Goal: Task Accomplishment & Management: Manage account settings

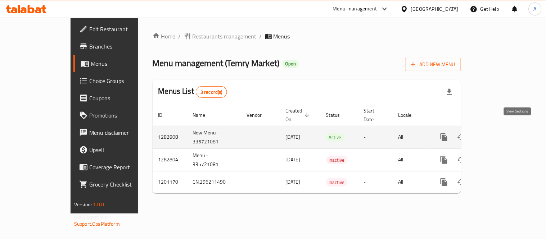
click at [500, 133] on icon "enhanced table" at bounding box center [495, 137] width 9 height 9
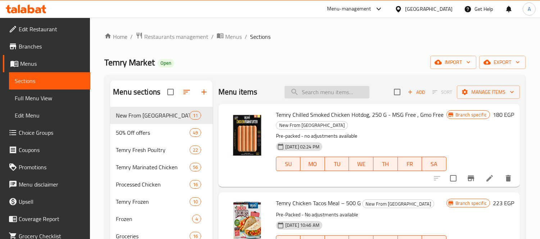
click at [303, 93] on input "search" at bounding box center [326, 92] width 85 height 13
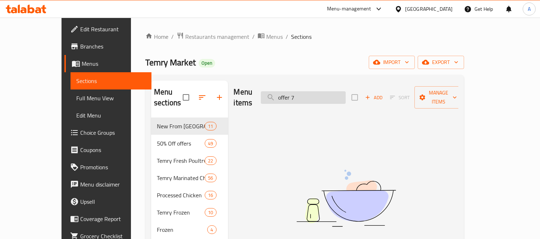
click at [312, 94] on input "offer 7" at bounding box center [303, 97] width 85 height 13
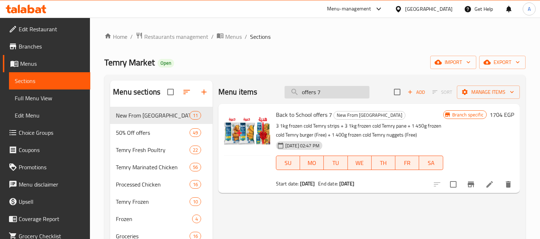
click at [329, 94] on input "offers 7" at bounding box center [326, 92] width 85 height 13
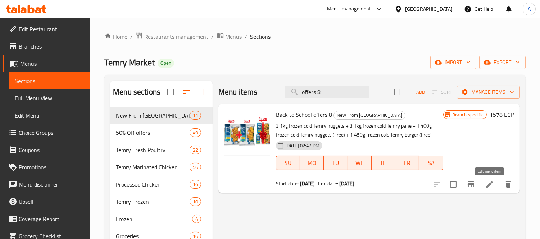
type input "offers 8"
click at [51, 101] on span "Full Menu View" at bounding box center [50, 98] width 70 height 9
click at [55, 101] on span "Full Menu View" at bounding box center [50, 98] width 70 height 9
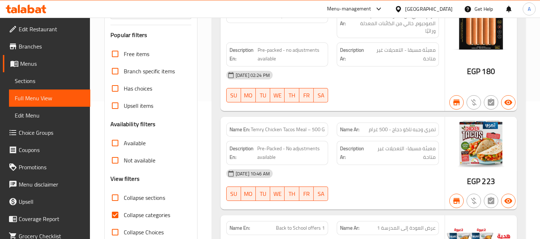
scroll to position [200, 0]
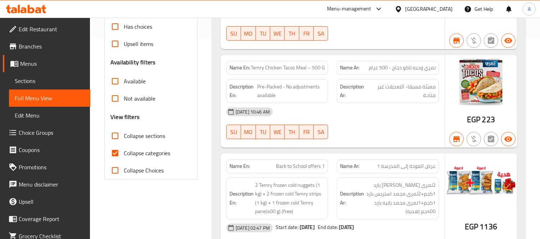
click at [132, 153] on span "Collapse categories" at bounding box center [147, 153] width 46 height 9
click at [124, 153] on input "Collapse categories" at bounding box center [114, 153] width 17 height 17
checkbox input "false"
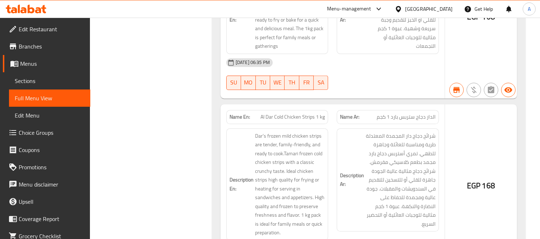
scroll to position [17865, 0]
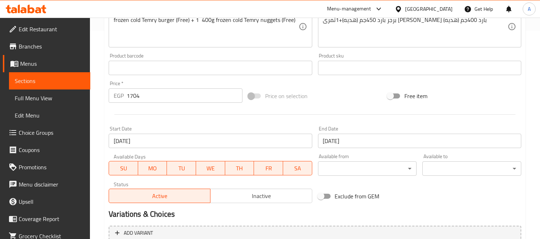
scroll to position [198, 0]
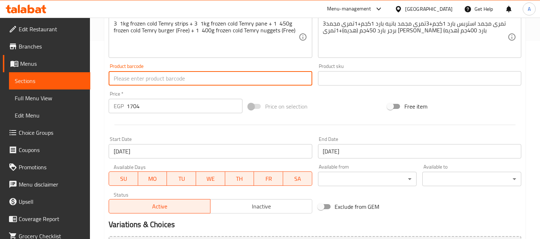
click at [224, 78] on input "text" at bounding box center [210, 78] width 203 height 14
paste input "6223005084088+6223005084064+6223005082916+6223005082893"
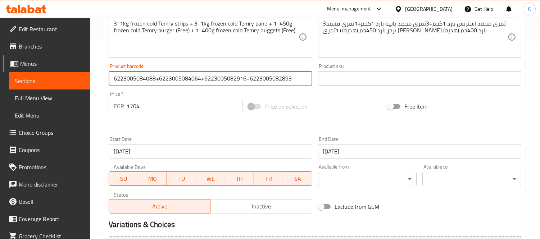
type input "6223005084088+6223005084064+6223005082916+6223005082893"
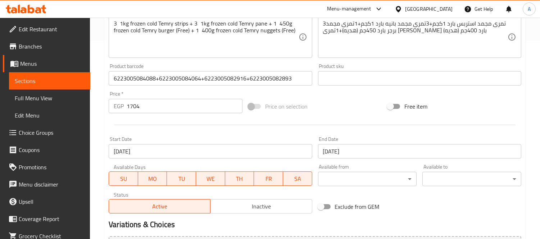
click at [251, 94] on div "Change Image Size: 1200 x 800 px / Image formats: jpg, png / 5MB Max. Item name…" at bounding box center [315, 56] width 418 height 320
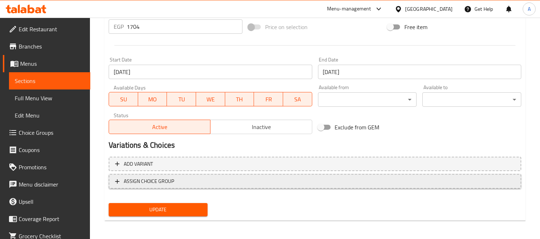
scroll to position [278, 0]
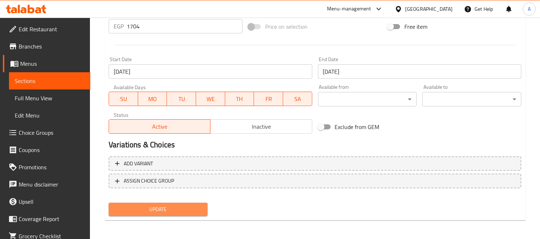
click at [176, 207] on span "Update" at bounding box center [157, 209] width 87 height 9
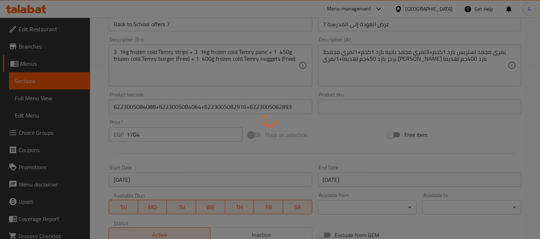
scroll to position [118, 0]
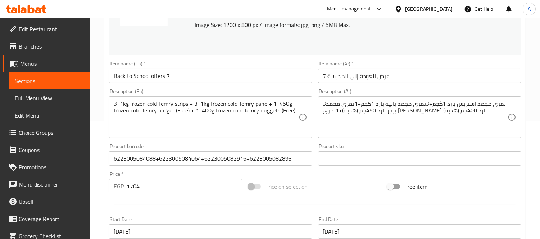
click at [220, 161] on input "6223005084088+6223005084064+6223005082916+6223005082893" at bounding box center [210, 158] width 203 height 14
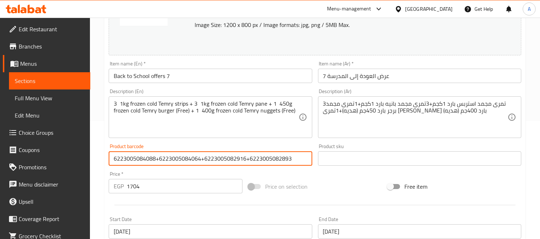
click at [220, 161] on input "6223005084088+6223005084064+6223005082916+6223005082893" at bounding box center [210, 158] width 203 height 14
click at [190, 77] on input "Back to School offers 7" at bounding box center [210, 76] width 203 height 14
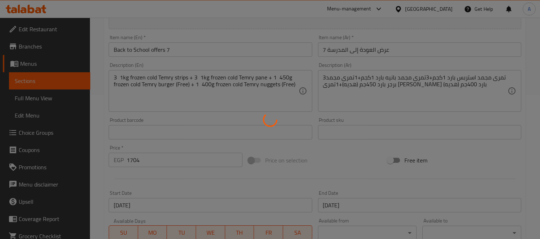
scroll to position [158, 0]
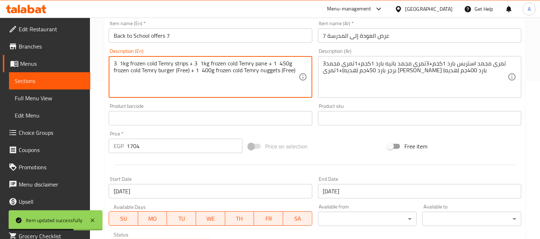
click at [232, 67] on textarea "3 1kg frozen cold Temry strips + 3 1kg frozen cold Temry pane + 1 450g frozen c…" at bounding box center [206, 77] width 184 height 34
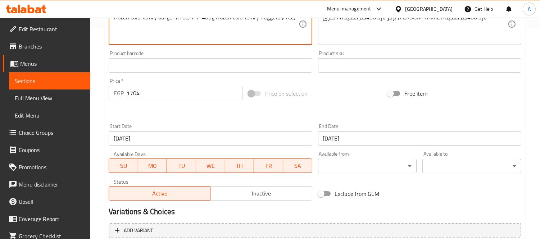
scroll to position [278, 0]
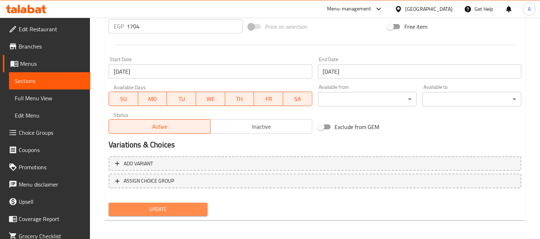
drag, startPoint x: 170, startPoint y: 203, endPoint x: 172, endPoint y: 206, distance: 3.7
click at [170, 205] on span "Update" at bounding box center [157, 209] width 87 height 9
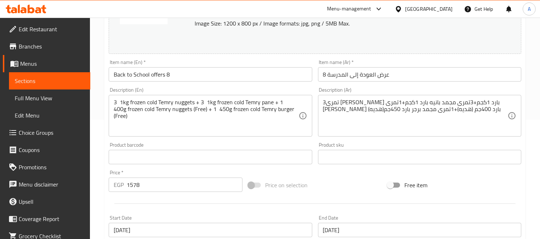
scroll to position [118, 0]
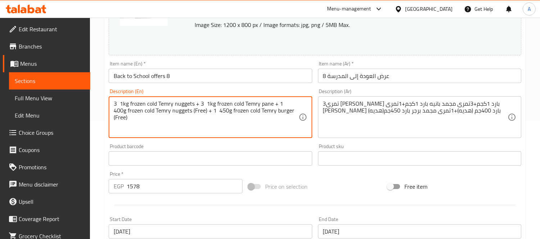
drag, startPoint x: 263, startPoint y: 103, endPoint x: 207, endPoint y: 104, distance: 55.8
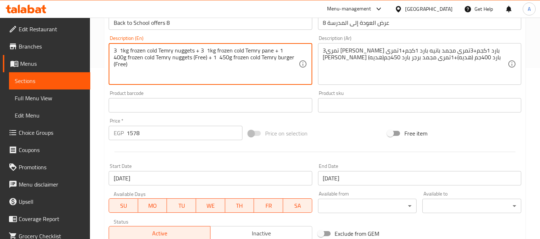
scroll to position [278, 0]
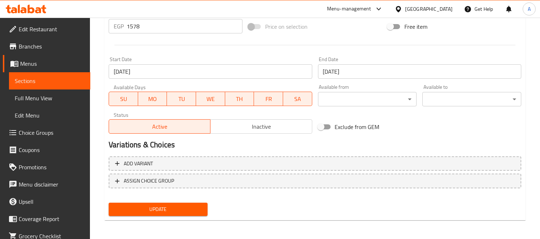
click at [154, 210] on span "Update" at bounding box center [157, 209] width 87 height 9
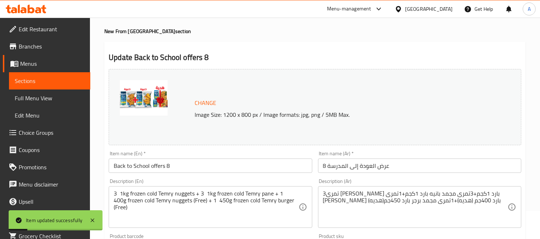
scroll to position [0, 0]
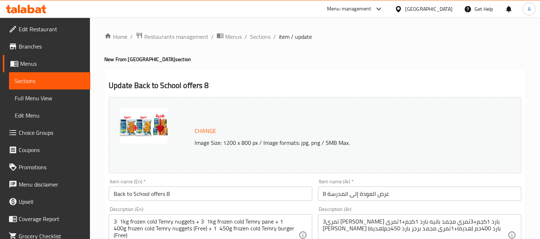
click at [38, 46] on span "Branches" at bounding box center [52, 46] width 66 height 9
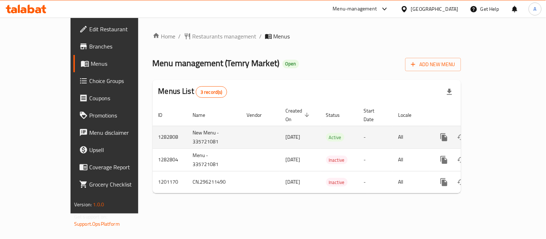
click at [500, 133] on icon "enhanced table" at bounding box center [495, 137] width 9 height 9
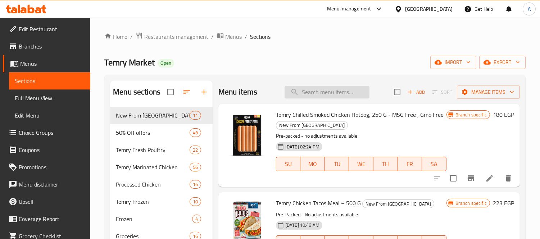
click at [311, 88] on input "search" at bounding box center [326, 92] width 85 height 13
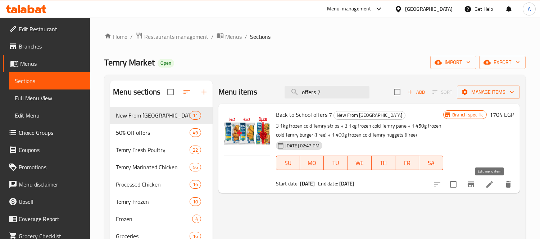
type input "offers 7"
click at [493, 187] on icon at bounding box center [489, 184] width 9 height 9
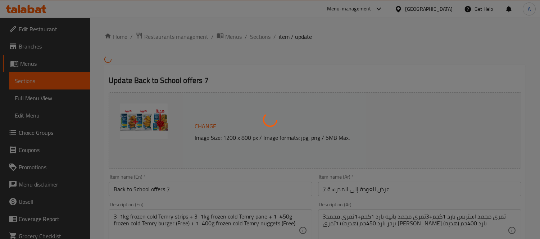
click at [264, 36] on div at bounding box center [270, 119] width 540 height 239
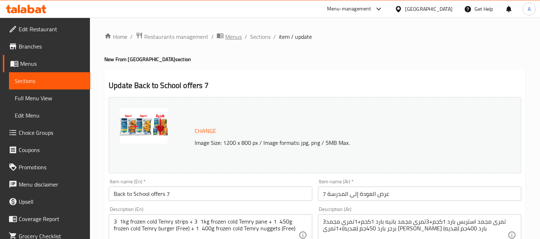
click at [234, 36] on span "Menus" at bounding box center [233, 36] width 17 height 9
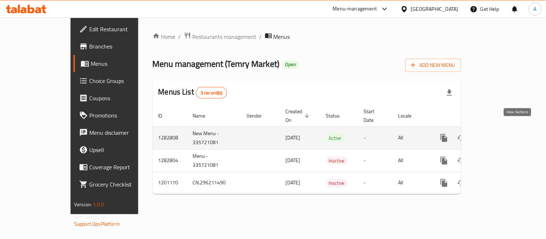
click at [500, 134] on icon "enhanced table" at bounding box center [495, 138] width 9 height 9
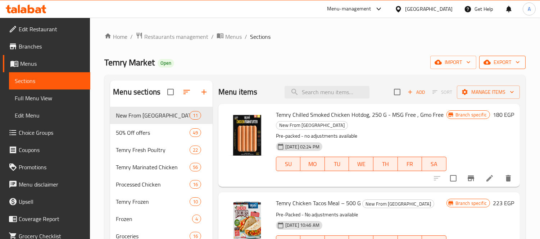
click at [495, 64] on span "export" at bounding box center [502, 62] width 35 height 9
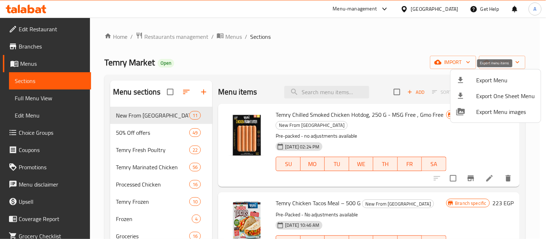
click at [472, 82] on div at bounding box center [466, 80] width 20 height 9
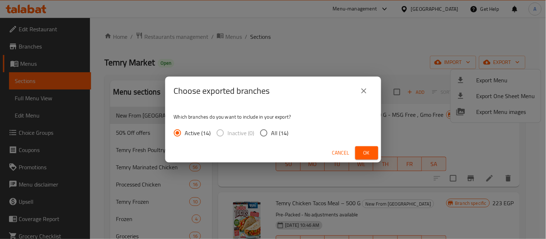
click at [267, 131] on input "All (14)" at bounding box center [263, 133] width 15 height 15
radio input "true"
click at [364, 155] on span "Ok" at bounding box center [367, 153] width 12 height 9
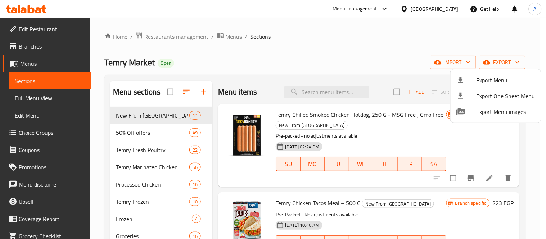
click at [49, 29] on div at bounding box center [273, 119] width 546 height 239
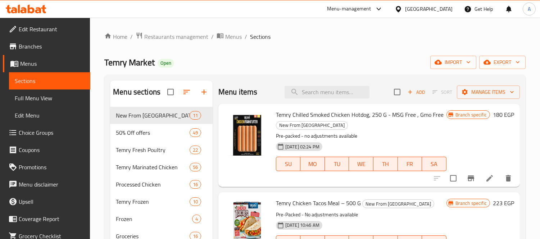
click at [51, 29] on span "Edit Restaurant" at bounding box center [52, 29] width 66 height 9
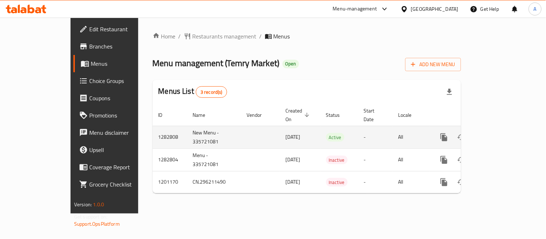
click at [500, 133] on icon "enhanced table" at bounding box center [495, 137] width 9 height 9
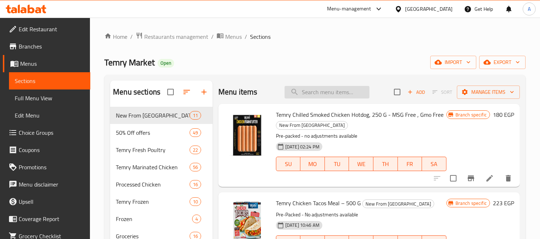
click at [305, 88] on input "search" at bounding box center [326, 92] width 85 height 13
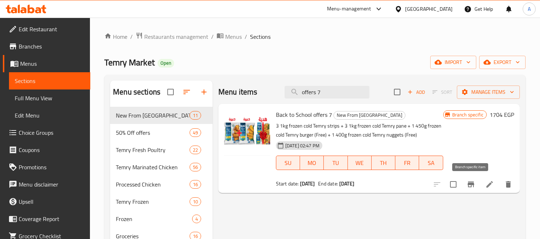
type input "offers 7"
click at [468, 184] on icon "Branch-specific-item" at bounding box center [470, 184] width 9 height 9
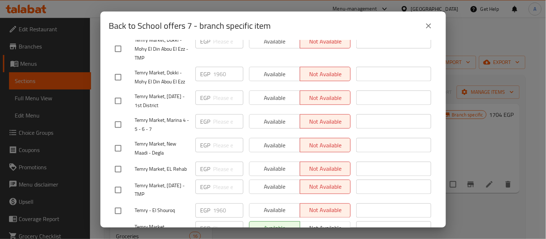
scroll to position [294, 0]
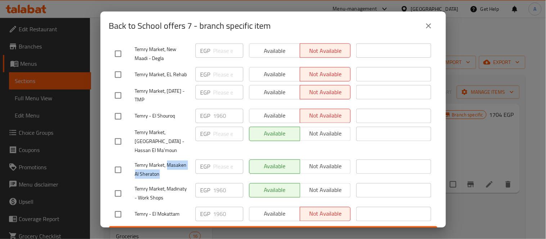
drag, startPoint x: 168, startPoint y: 149, endPoint x: 168, endPoint y: 156, distance: 7.6
click at [168, 161] on span "Temry Market, Masaken Al Sheraton" at bounding box center [162, 170] width 55 height 18
copy span "Masaken Al Sheraton"
drag, startPoint x: 167, startPoint y: 175, endPoint x: 181, endPoint y: 186, distance: 18.3
click at [181, 186] on span "Temry Market, Madinaty - Work Shops" at bounding box center [162, 194] width 55 height 18
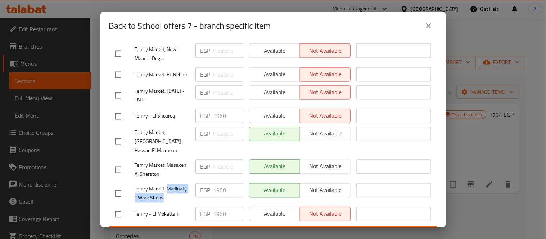
copy span "Madinaty - Work Shops"
drag, startPoint x: 168, startPoint y: 175, endPoint x: 170, endPoint y: 183, distance: 8.5
click at [170, 185] on span "Temry Market, Madinaty - Work Shops" at bounding box center [162, 194] width 55 height 18
copy span "adinaty - Work Shops"
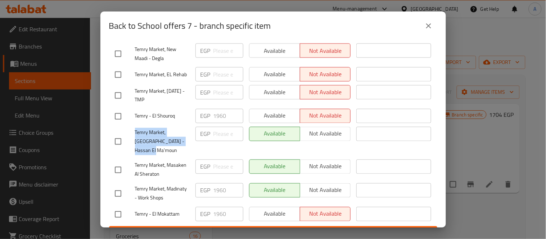
drag, startPoint x: 134, startPoint y: 127, endPoint x: 191, endPoint y: 128, distance: 56.5
click at [182, 137] on div "Temry Market, [GEOGRAPHIC_DATA] - Hassan El Ma'moun" at bounding box center [152, 142] width 81 height 36
copy span "Temry Market, [GEOGRAPHIC_DATA] - Hassan El Ma'moun"
click at [143, 161] on span "Temry Market, Masaken Al Sheraton" at bounding box center [162, 170] width 55 height 18
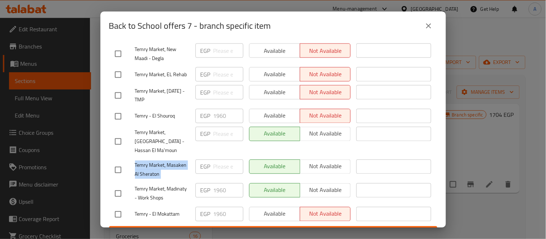
click at [143, 161] on span "Temry Market, Masaken Al Sheraton" at bounding box center [162, 170] width 55 height 18
copy span "Temry Market, Masaken Al Sheraton"
click at [161, 185] on span "Temry Market, Madinaty - Work Shops" at bounding box center [162, 194] width 55 height 18
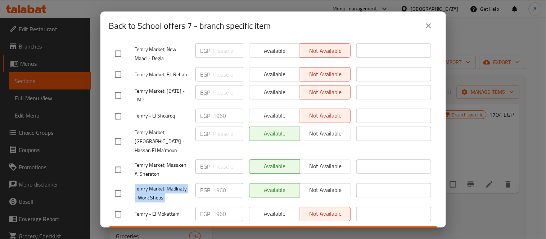
click at [161, 185] on span "Temry Market, Madinaty - Work Shops" at bounding box center [162, 194] width 55 height 18
copy span "Temry Market, Madinaty - Work Shops"
click at [428, 23] on icon "close" at bounding box center [428, 26] width 9 height 9
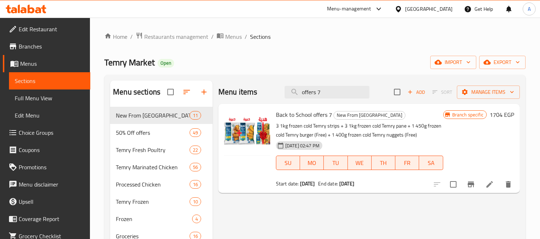
click at [471, 182] on icon "Branch-specific-item" at bounding box center [470, 184] width 9 height 9
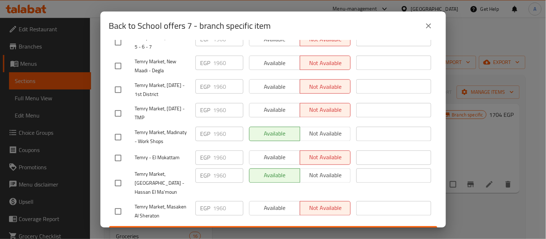
click at [98, 64] on div "Back to School offers 7 - branch specific item Back to School offers 7 3 1kg fr…" at bounding box center [273, 119] width 546 height 239
click at [433, 21] on button "close" at bounding box center [428, 25] width 17 height 17
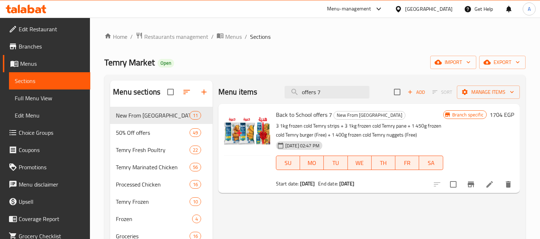
click at [490, 187] on icon at bounding box center [489, 184] width 9 height 9
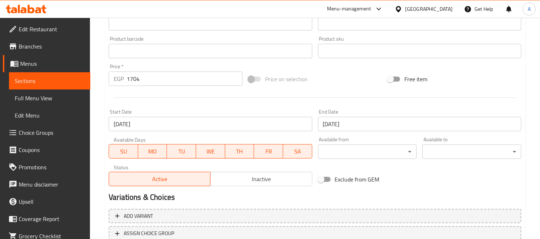
scroll to position [240, 0]
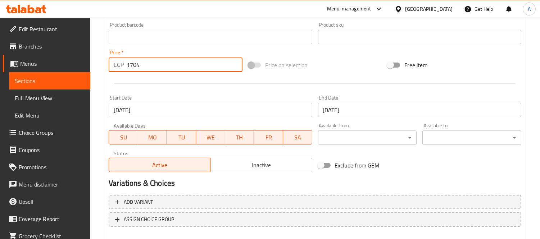
drag, startPoint x: 150, startPoint y: 68, endPoint x: 92, endPoint y: 63, distance: 57.7
click at [91, 65] on div "Home / Restaurants management / Menus / Sections / item / update New From Temry…" at bounding box center [315, 28] width 450 height 501
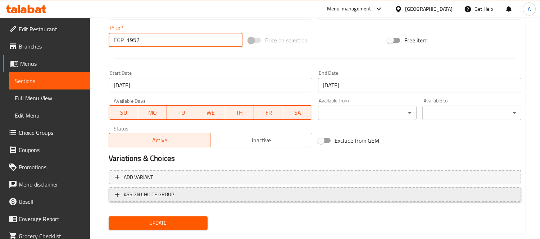
scroll to position [278, 0]
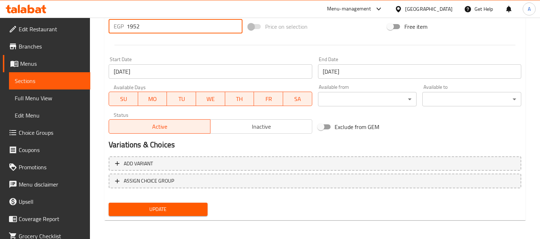
type input "1952"
click at [167, 205] on span "Update" at bounding box center [157, 209] width 87 height 9
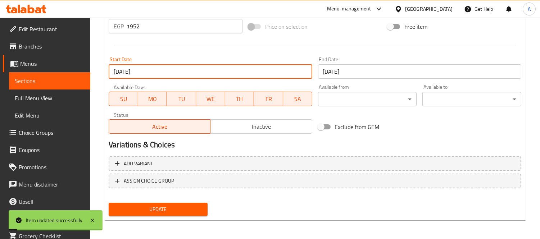
click at [194, 74] on input "05-09-2025" at bounding box center [210, 71] width 203 height 14
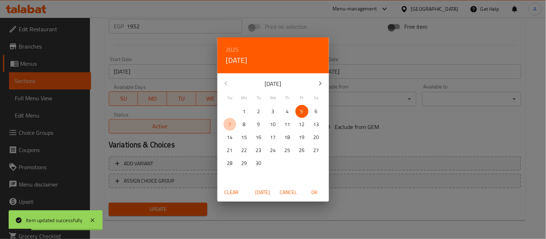
click at [228, 125] on span "7" at bounding box center [229, 124] width 13 height 9
click at [313, 192] on span "OK" at bounding box center [314, 192] width 17 height 9
type input "[DATE]"
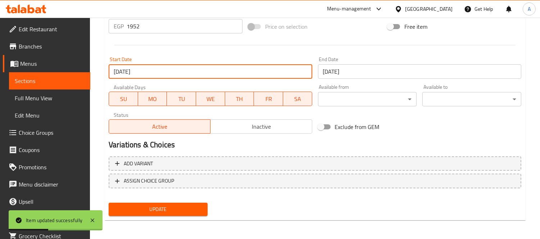
click at [188, 210] on span "Update" at bounding box center [157, 209] width 87 height 9
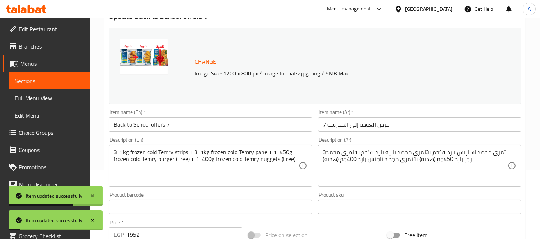
scroll to position [0, 0]
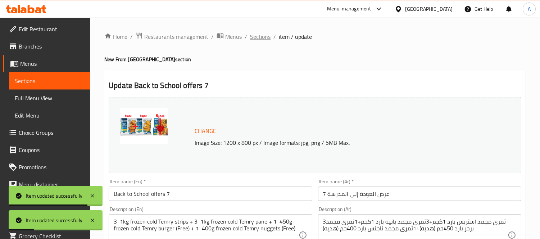
click at [264, 37] on span "Sections" at bounding box center [260, 36] width 20 height 9
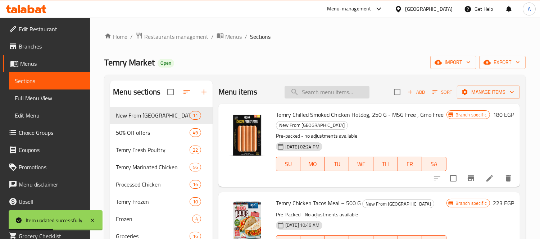
click at [320, 95] on input "search" at bounding box center [326, 92] width 85 height 13
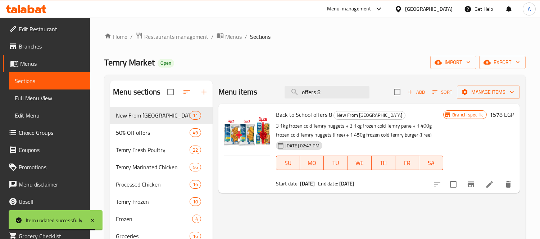
type input "offers 8"
click at [493, 188] on icon at bounding box center [489, 184] width 9 height 9
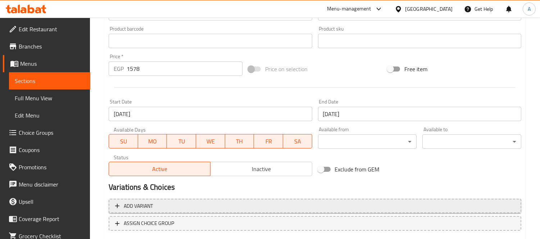
scroll to position [278, 0]
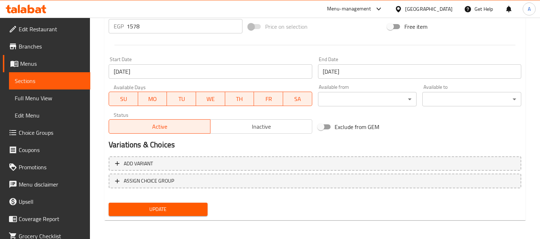
drag, startPoint x: 125, startPoint y: 21, endPoint x: 58, endPoint y: 19, distance: 67.3
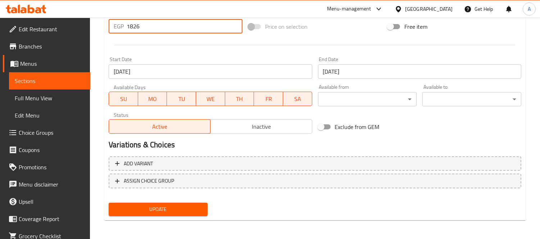
type input "1826"
click at [156, 74] on input "05-09-2025" at bounding box center [210, 71] width 203 height 14
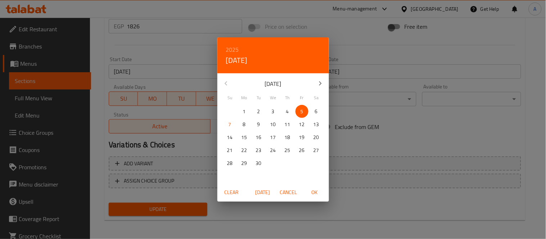
click at [228, 123] on p "7" at bounding box center [229, 124] width 3 height 9
click at [315, 192] on span "OK" at bounding box center [314, 192] width 17 height 9
type input "[DATE]"
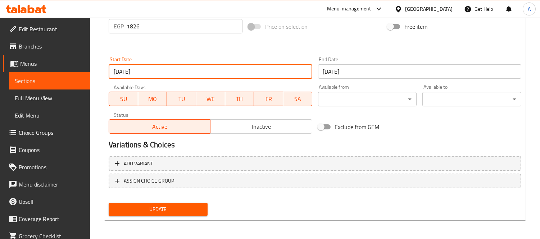
click at [183, 206] on span "Update" at bounding box center [157, 209] width 87 height 9
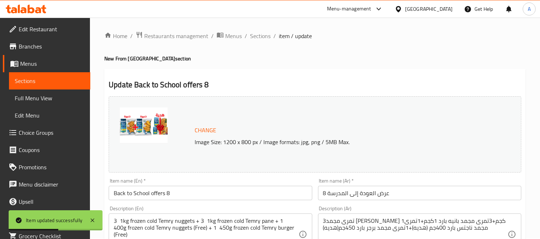
scroll to position [0, 0]
click at [262, 33] on span "Sections" at bounding box center [260, 36] width 20 height 9
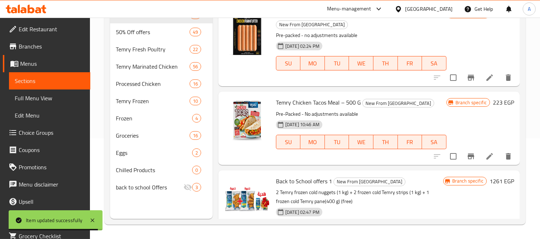
scroll to position [744, 0]
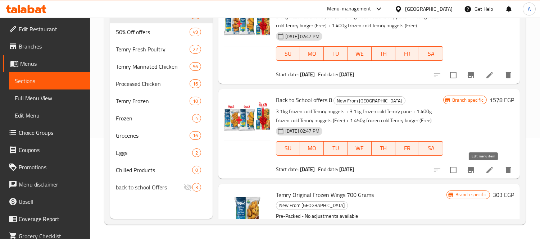
click at [485, 170] on icon at bounding box center [489, 170] width 9 height 9
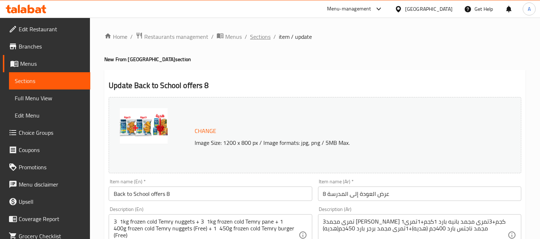
click at [261, 34] on span "Sections" at bounding box center [260, 36] width 20 height 9
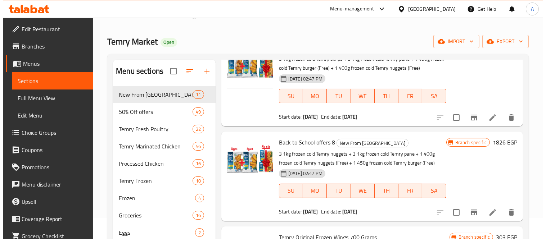
scroll to position [40, 0]
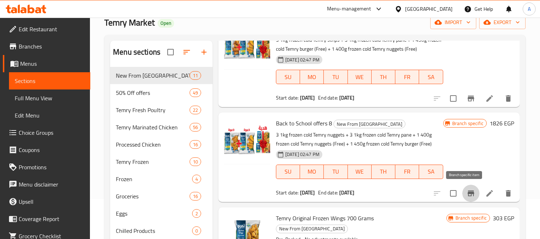
click at [466, 192] on icon "Branch-specific-item" at bounding box center [470, 193] width 9 height 9
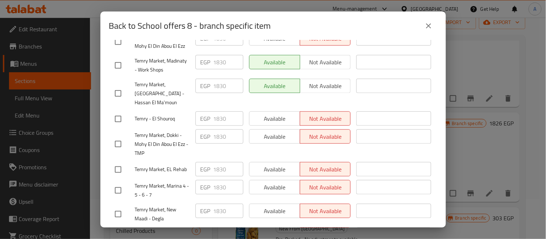
scroll to position [200, 0]
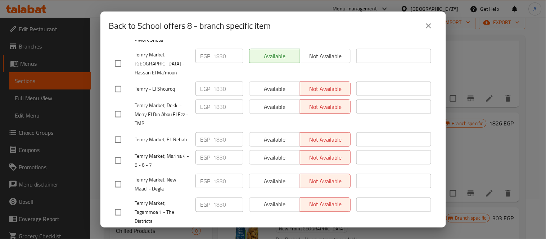
click at [151, 53] on span "Temry Market, [GEOGRAPHIC_DATA] - Hassan El Ma'moun" at bounding box center [162, 63] width 55 height 27
copy span "Temry Market, [GEOGRAPHIC_DATA] - Hassan El Ma'moun"
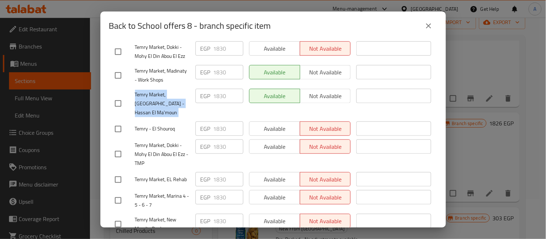
scroll to position [120, 0]
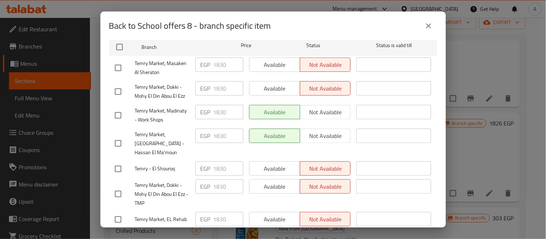
click at [171, 112] on span "Temry Market, Madinaty - Work Shops" at bounding box center [162, 115] width 55 height 18
copy span "Temry Market, Madinaty - Work Shops"
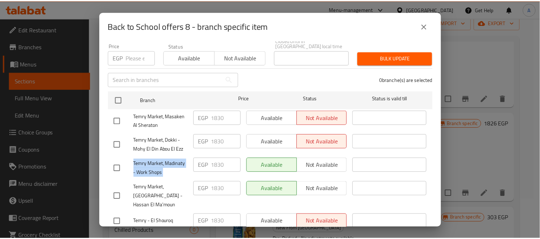
scroll to position [0, 0]
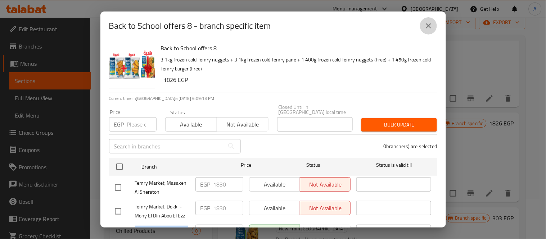
click at [426, 27] on icon "close" at bounding box center [428, 25] width 5 height 5
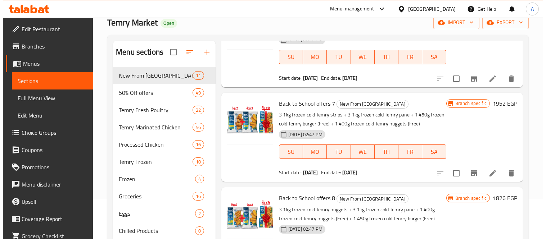
scroll to position [742, 0]
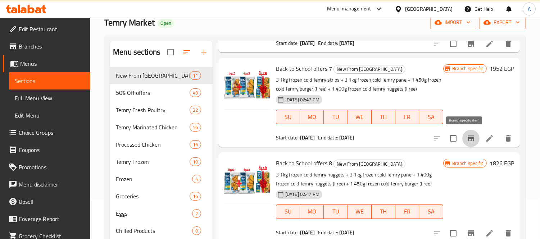
click at [466, 139] on icon "Branch-specific-item" at bounding box center [470, 138] width 9 height 9
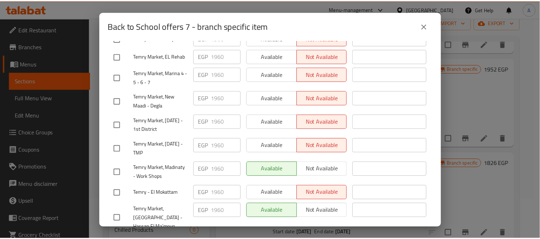
scroll to position [294, 0]
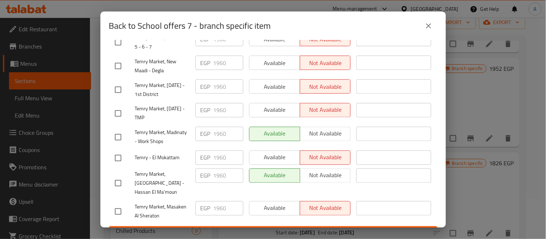
click at [171, 128] on span "Temry Market, Madinaty - Work Shops" at bounding box center [162, 137] width 55 height 18
copy span "Temry Market, Madinaty - Work Shops"
click at [160, 175] on span "Temry Market, [GEOGRAPHIC_DATA] - Hassan El Ma'moun" at bounding box center [162, 183] width 55 height 27
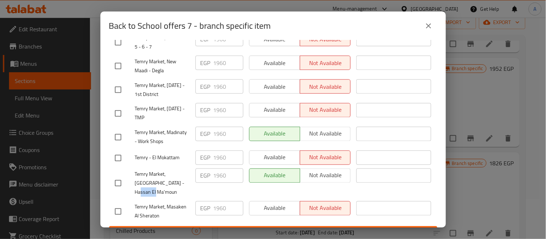
click at [160, 175] on span "Temry Market, [GEOGRAPHIC_DATA] - Hassan El Ma'moun" at bounding box center [162, 183] width 55 height 27
click at [532, 131] on div "Back to School offers 7 - branch specific item Back to School offers 7 3 1kg fr…" at bounding box center [273, 119] width 546 height 239
click at [433, 24] on button "close" at bounding box center [428, 25] width 17 height 17
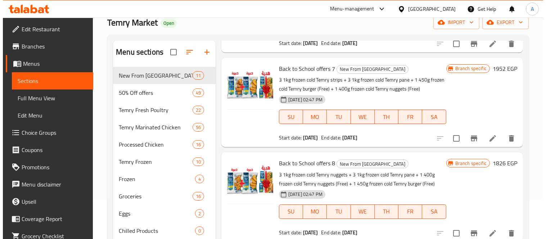
scroll to position [782, 0]
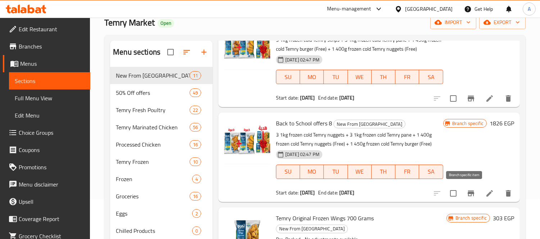
click at [466, 191] on icon "Branch-specific-item" at bounding box center [470, 193] width 9 height 9
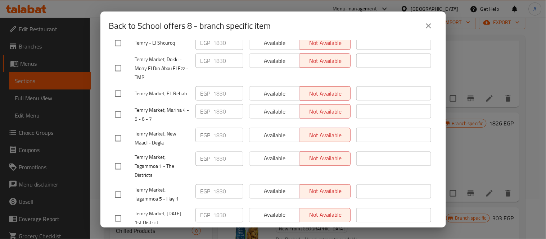
scroll to position [174, 0]
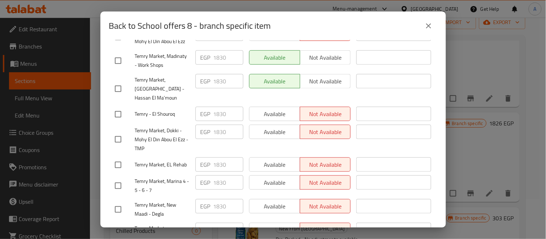
click at [160, 54] on span "Temry Market, Madinaty - Work Shops" at bounding box center [162, 61] width 55 height 18
click at [187, 60] on span "Temry Market, Madinaty - Work Shops" at bounding box center [162, 61] width 55 height 18
drag, startPoint x: 138, startPoint y: 60, endPoint x: 165, endPoint y: 60, distance: 26.6
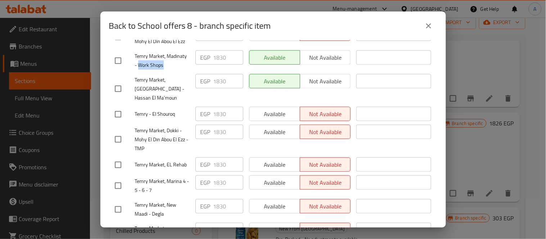
click at [165, 60] on span "Temry Market, Madinaty - Work Shops" at bounding box center [162, 61] width 55 height 18
drag, startPoint x: 137, startPoint y: 80, endPoint x: 181, endPoint y: 84, distance: 43.3
click at [181, 84] on span "Temry Market, [GEOGRAPHIC_DATA] - Hassan El Ma'moun" at bounding box center [162, 89] width 55 height 27
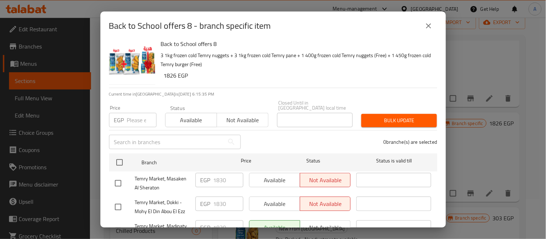
scroll to position [0, 0]
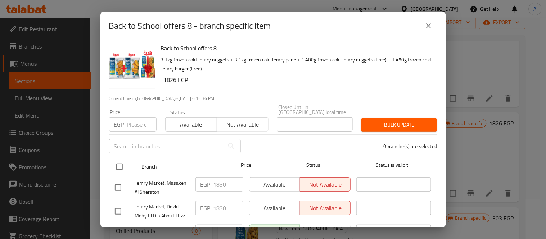
click at [117, 160] on input "checkbox" at bounding box center [119, 166] width 15 height 15
checkbox input "true"
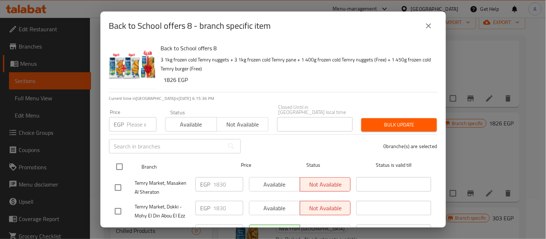
checkbox input "true"
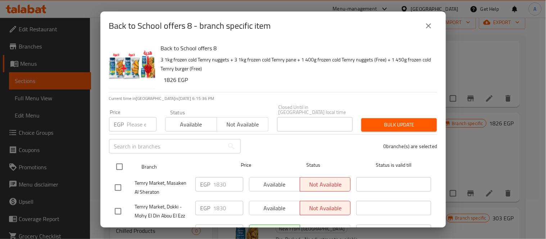
checkbox input "true"
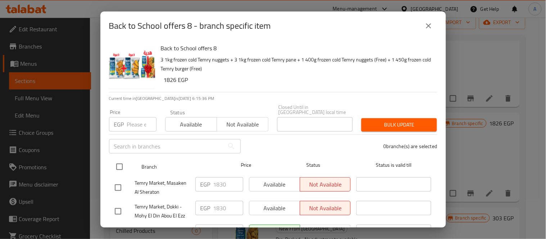
checkbox input "true"
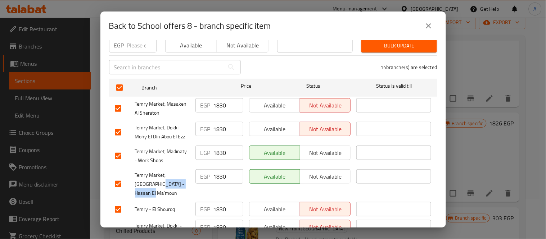
scroll to position [80, 0]
click at [218, 102] on input "1830" at bounding box center [228, 104] width 30 height 14
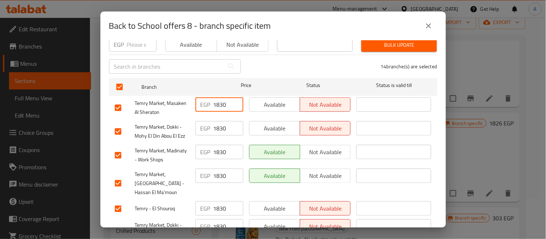
click at [218, 102] on input "1830" at bounding box center [228, 104] width 30 height 14
paste input "26"
type input "1826"
click at [223, 121] on input "1830" at bounding box center [228, 128] width 30 height 14
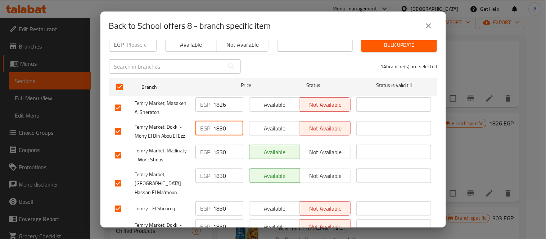
click at [223, 121] on input "1830" at bounding box center [228, 128] width 30 height 14
paste input "26"
type input "1826"
click at [220, 145] on input "1830" at bounding box center [228, 152] width 30 height 14
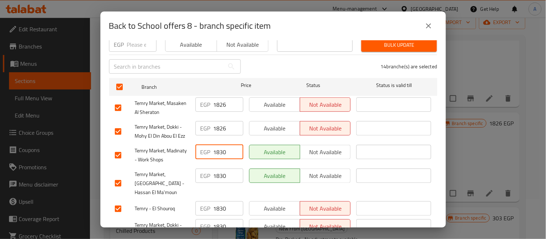
click at [220, 145] on input "1830" at bounding box center [228, 152] width 30 height 14
paste input "26"
type input "1826"
click at [218, 173] on input "1830" at bounding box center [228, 176] width 30 height 14
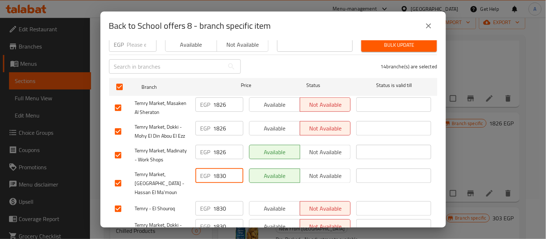
paste input "26"
type input "1826"
click at [214, 201] on input "1830" at bounding box center [228, 208] width 30 height 14
paste input "26"
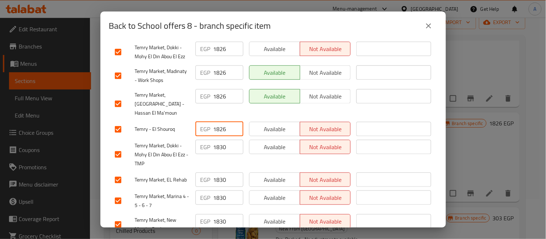
scroll to position [160, 0]
type input "1826"
click at [222, 140] on input "1830" at bounding box center [228, 147] width 30 height 14
paste input "26"
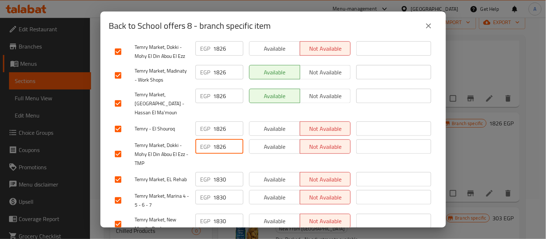
type input "1826"
click at [218, 172] on input "1830" at bounding box center [228, 179] width 30 height 14
paste input "26"
type input "1826"
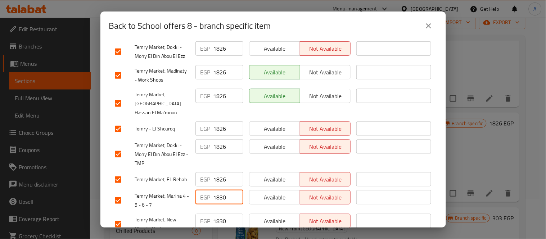
click at [218, 190] on input "1830" at bounding box center [228, 197] width 30 height 14
paste input "26"
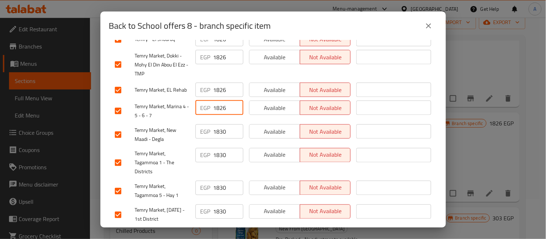
scroll to position [279, 0]
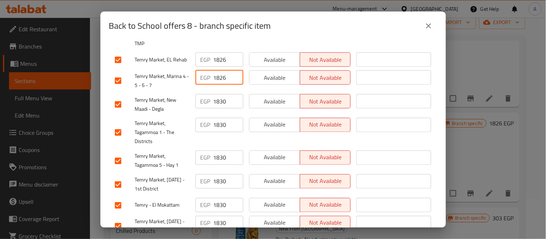
type input "1826"
click at [220, 94] on input "1830" at bounding box center [228, 101] width 30 height 14
paste input "26"
type input "1826"
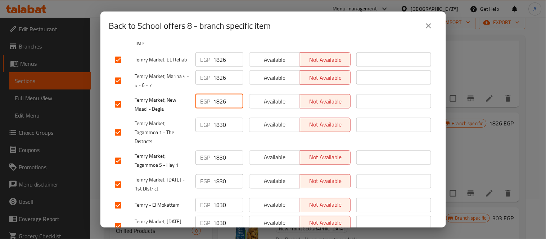
click at [217, 118] on input "1830" at bounding box center [228, 125] width 30 height 14
paste input "26"
type input "1826"
click at [221, 151] on input "1830" at bounding box center [228, 158] width 30 height 14
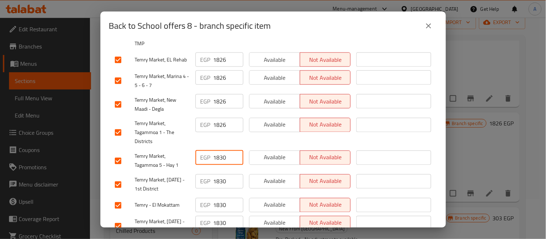
click at [221, 151] on input "1830" at bounding box center [228, 158] width 30 height 14
paste input "26"
type input "1826"
click at [222, 174] on input "1830" at bounding box center [228, 181] width 30 height 14
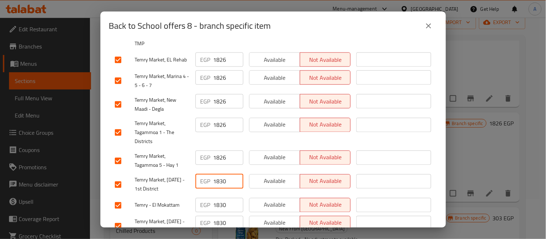
paste input "26"
type input "1826"
click at [220, 198] on input "1830" at bounding box center [228, 205] width 30 height 14
paste input "1826"
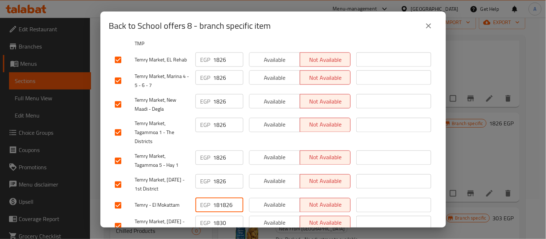
scroll to position [0, 1]
click at [218, 198] on input "1818260" at bounding box center [228, 205] width 30 height 14
paste input "26"
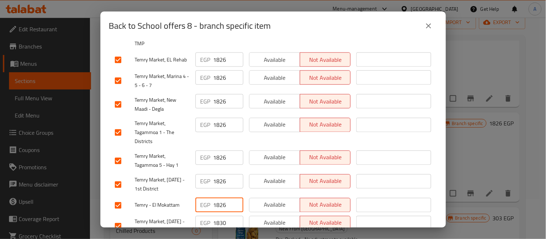
type input "1826"
click at [218, 216] on input "1830" at bounding box center [228, 223] width 30 height 14
paste input "26"
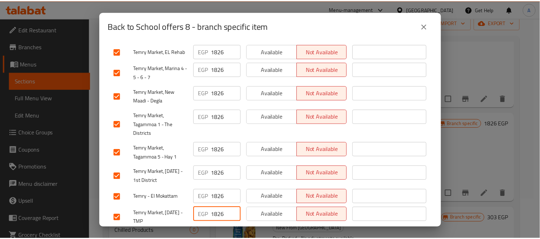
scroll to position [294, 0]
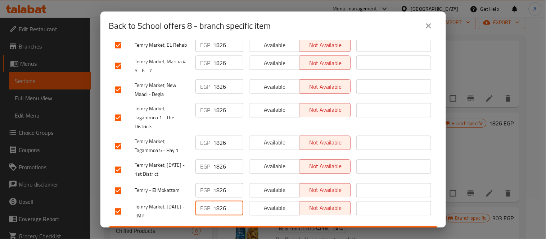
type input "1826"
click at [250, 227] on button "Save" at bounding box center [273, 233] width 328 height 13
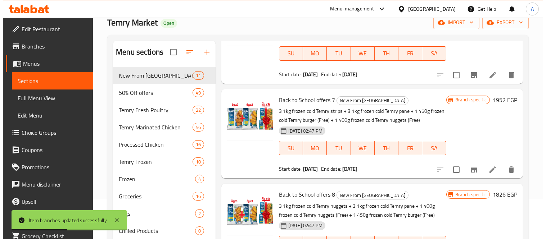
scroll to position [702, 0]
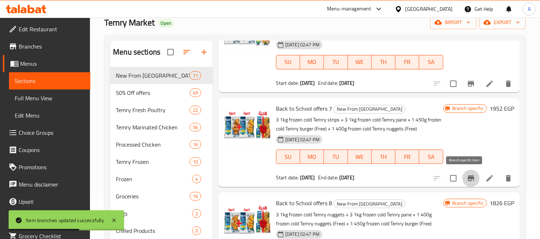
click at [466, 181] on icon "Branch-specific-item" at bounding box center [470, 178] width 9 height 9
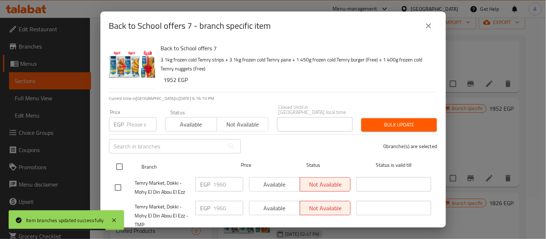
click at [120, 162] on input "checkbox" at bounding box center [119, 166] width 15 height 15
checkbox input "true"
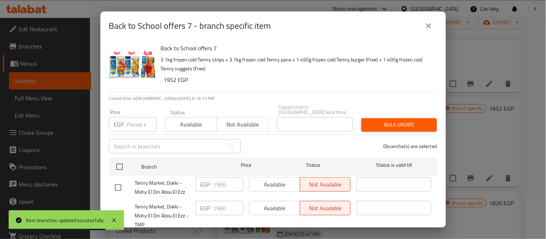
checkbox input "true"
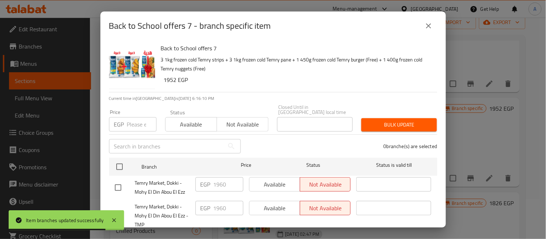
checkbox input "true"
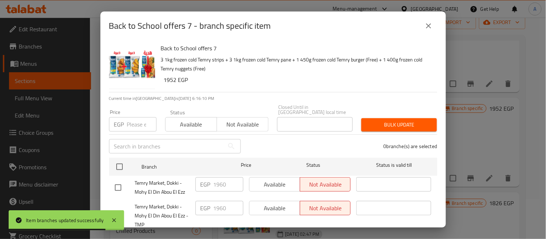
checkbox input "true"
click at [227, 182] on input "1960" at bounding box center [228, 184] width 30 height 14
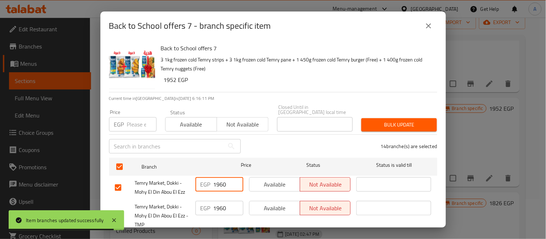
click at [227, 182] on input "1960" at bounding box center [228, 184] width 30 height 14
paste input "52"
type input "1952"
click at [220, 204] on input "1960" at bounding box center [228, 208] width 30 height 14
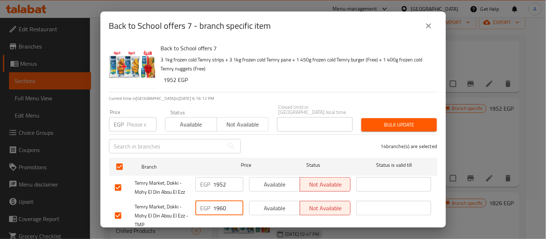
click at [220, 204] on input "1960" at bounding box center [228, 208] width 30 height 14
paste input "52"
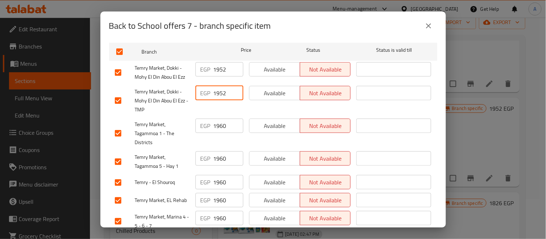
scroll to position [120, 0]
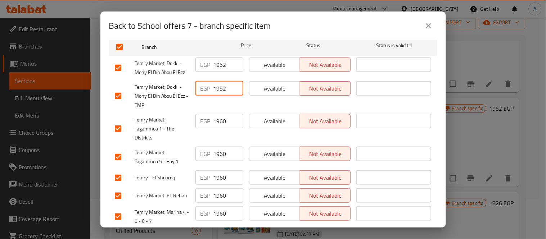
type input "1952"
click at [220, 116] on input "1960" at bounding box center [228, 121] width 30 height 14
paste input "52"
type input "1952"
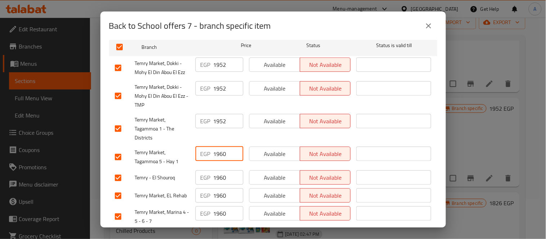
click at [219, 150] on input "1960" at bounding box center [228, 154] width 30 height 14
paste input "52"
type input "1952"
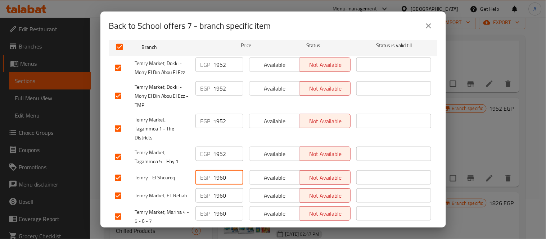
click at [220, 170] on input "1960" at bounding box center [228, 177] width 30 height 14
paste input "52"
type input "1952"
click at [217, 188] on input "1960" at bounding box center [228, 195] width 30 height 14
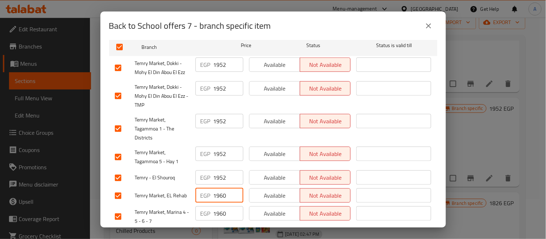
click at [217, 188] on input "1960" at bounding box center [228, 195] width 30 height 14
paste input "52"
type input "1952"
click at [214, 206] on input "1960" at bounding box center [228, 213] width 30 height 14
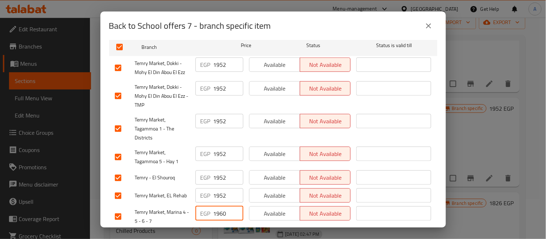
paste input "52"
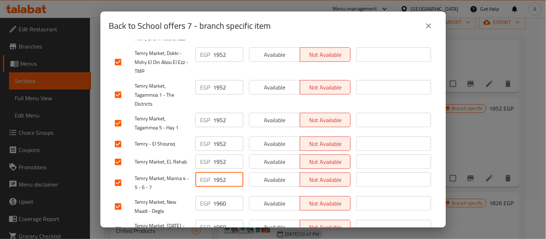
scroll to position [200, 0]
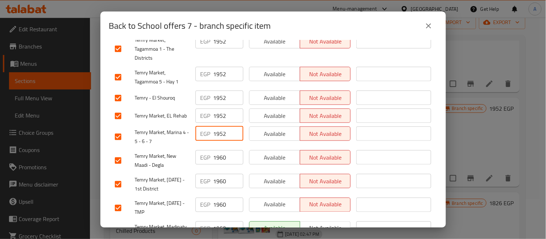
type input "1952"
click at [223, 155] on input "1960" at bounding box center [228, 157] width 30 height 14
paste input "52"
type input "1952"
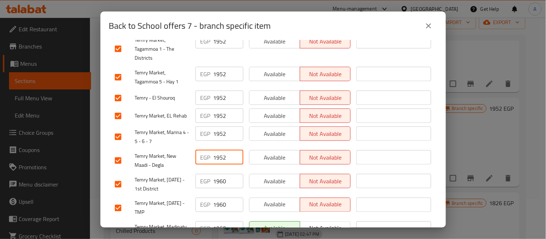
click at [220, 174] on input "1960" at bounding box center [228, 181] width 30 height 14
paste input "52"
type input "1952"
click at [218, 198] on input "1960" at bounding box center [228, 205] width 30 height 14
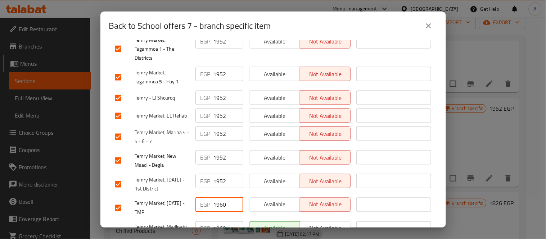
click at [218, 198] on input "1960" at bounding box center [228, 205] width 30 height 14
paste input "52"
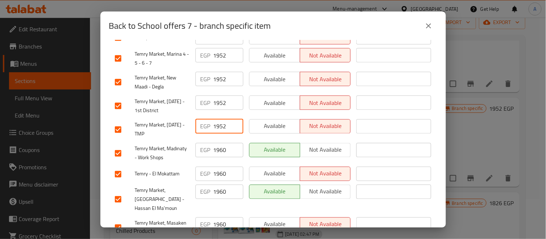
scroll to position [279, 0]
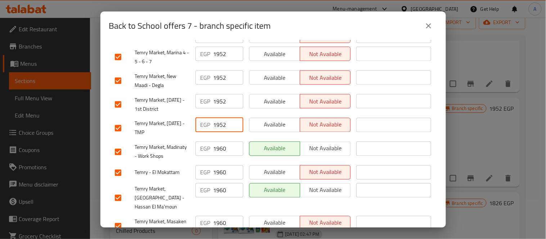
type input "1952"
click at [220, 145] on input "1960" at bounding box center [228, 149] width 30 height 14
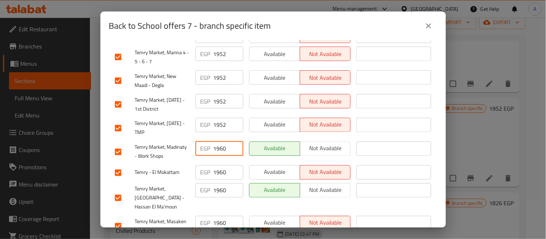
click at [220, 145] on input "1960" at bounding box center [228, 149] width 30 height 14
paste input "52"
type input "1952"
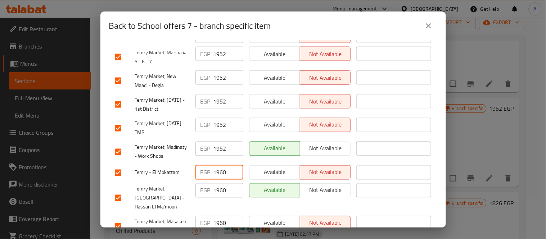
click at [217, 165] on input "1960" at bounding box center [228, 172] width 30 height 14
paste input "52"
type input "1952"
click at [216, 183] on input "1960" at bounding box center [228, 190] width 30 height 14
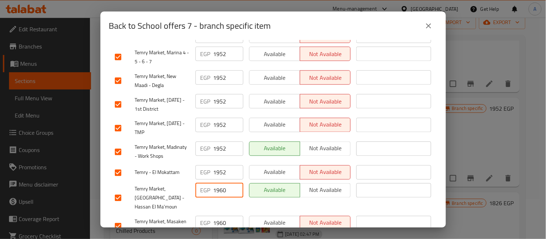
click at [216, 183] on input "1960" at bounding box center [228, 190] width 30 height 14
paste input "52"
type input "1952"
click at [217, 216] on input "1960" at bounding box center [228, 223] width 30 height 14
paste input "52"
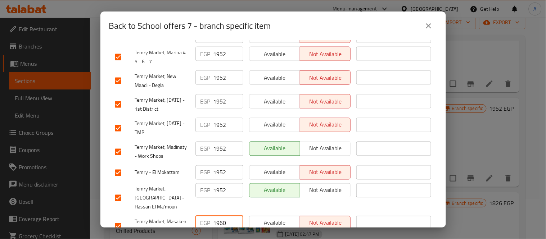
click at [217, 216] on input "1960" at bounding box center [228, 223] width 30 height 14
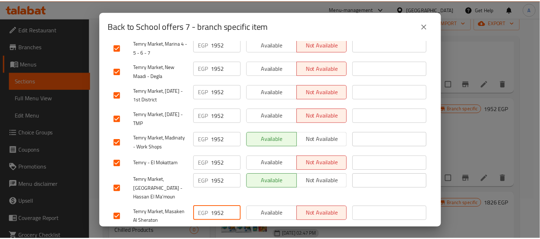
scroll to position [294, 0]
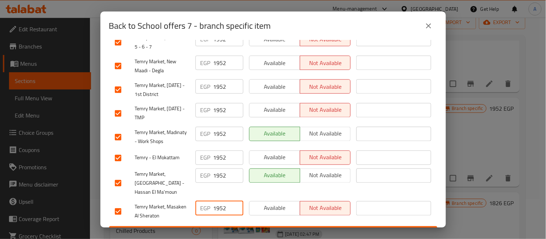
type input "1952"
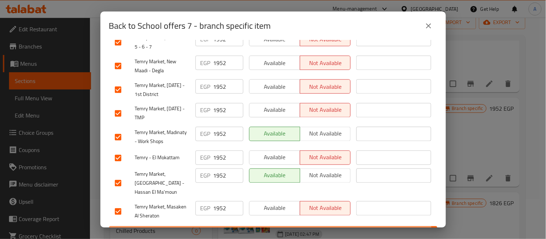
click at [245, 229] on span "Save" at bounding box center [273, 233] width 316 height 9
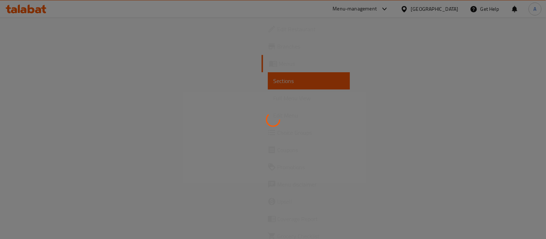
click at [38, 44] on div at bounding box center [273, 119] width 546 height 239
click at [50, 46] on div at bounding box center [273, 119] width 546 height 239
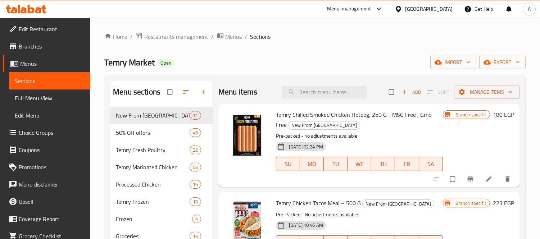
click at [51, 47] on span "Branches" at bounding box center [52, 46] width 66 height 9
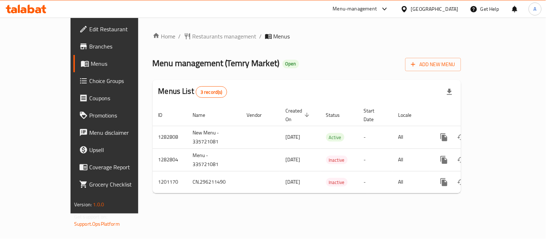
click at [89, 44] on span "Branches" at bounding box center [122, 46] width 67 height 9
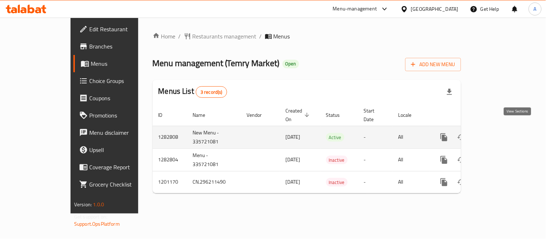
click at [500, 133] on icon "enhanced table" at bounding box center [495, 137] width 9 height 9
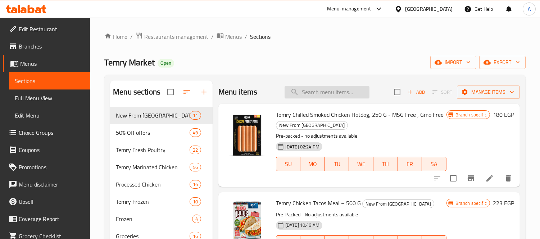
click at [307, 92] on input "search" at bounding box center [326, 92] width 85 height 13
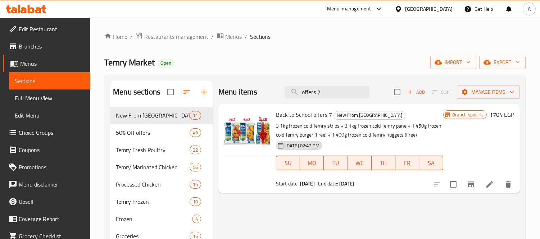
type input "offers 7"
click at [483, 183] on li at bounding box center [489, 184] width 20 height 13
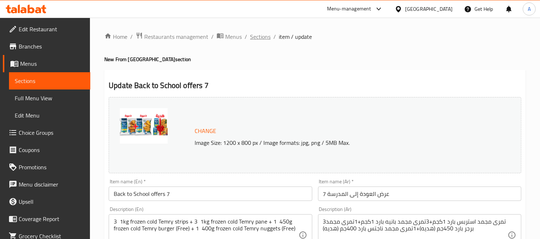
click at [261, 35] on span "Sections" at bounding box center [260, 36] width 20 height 9
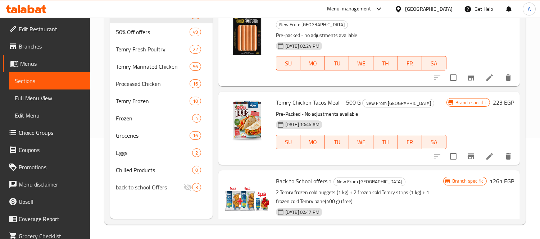
scroll to position [744, 0]
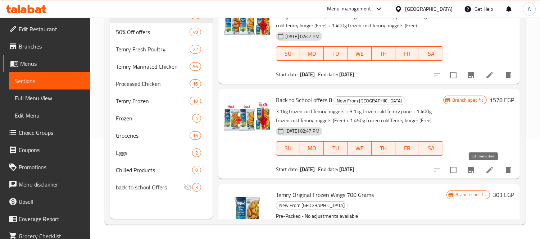
click at [485, 169] on icon at bounding box center [489, 170] width 9 height 9
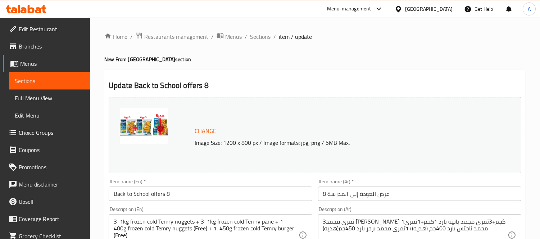
click at [495, 58] on h4 "New From Temry section" at bounding box center [314, 59] width 421 height 7
click at [266, 36] on span "Sections" at bounding box center [260, 36] width 20 height 9
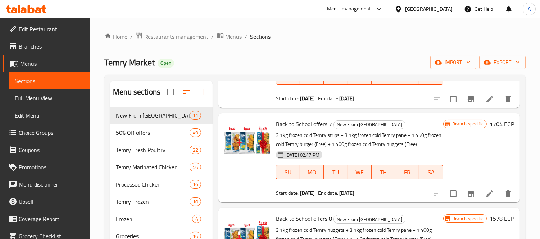
scroll to position [729, 0]
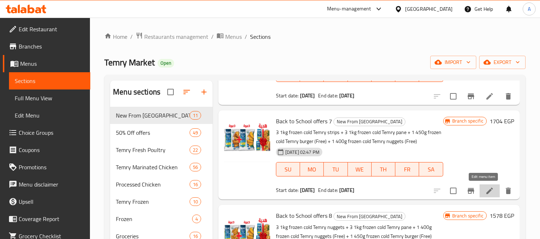
click at [486, 192] on icon at bounding box center [489, 191] width 6 height 6
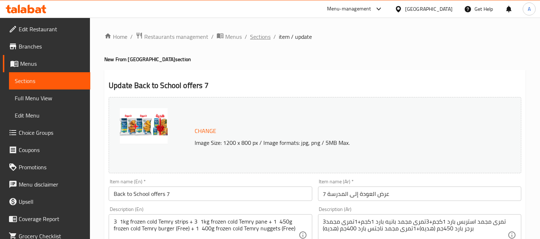
click at [265, 38] on span "Sections" at bounding box center [260, 36] width 20 height 9
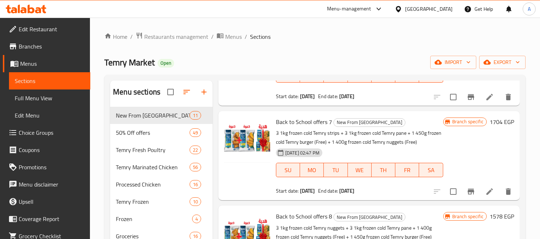
scroll to position [729, 0]
click at [485, 189] on icon at bounding box center [489, 191] width 9 height 9
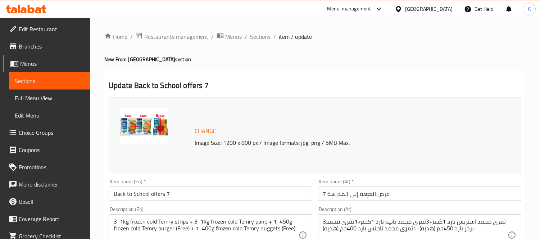
click at [303, 59] on h4 "New From Temry section" at bounding box center [314, 59] width 421 height 7
click at [259, 35] on span "Sections" at bounding box center [260, 36] width 20 height 9
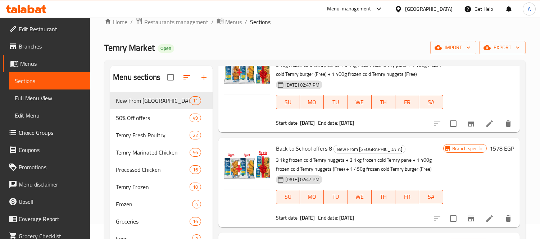
scroll to position [40, 0]
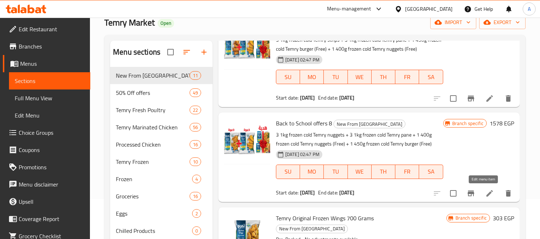
click at [485, 191] on icon at bounding box center [489, 193] width 9 height 9
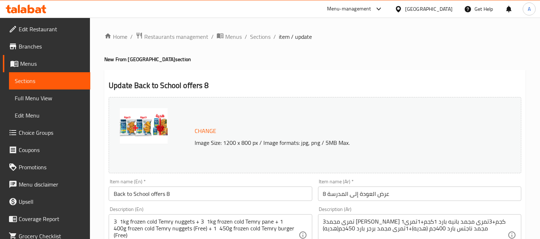
click at [37, 40] on link "Branches" at bounding box center [46, 46] width 87 height 17
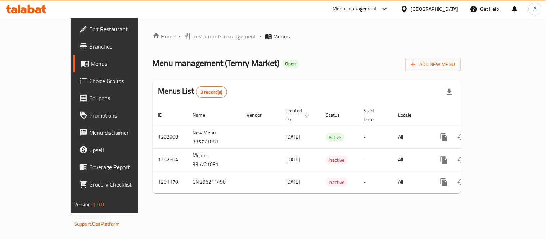
click at [89, 42] on span "Branches" at bounding box center [122, 46] width 67 height 9
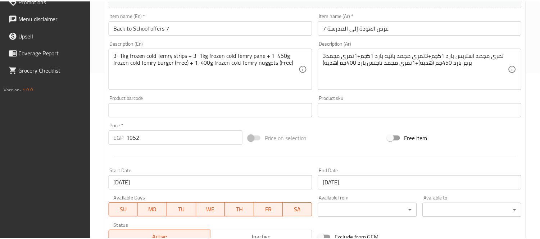
scroll to position [278, 0]
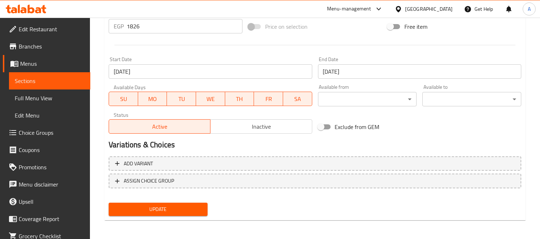
click at [30, 42] on span "Branches" at bounding box center [52, 46] width 66 height 9
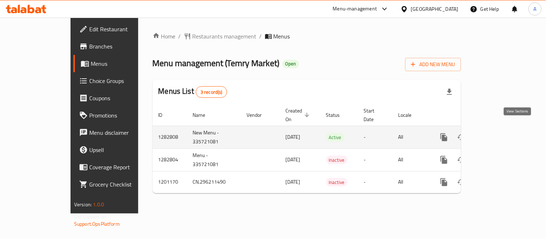
click at [500, 133] on icon "enhanced table" at bounding box center [495, 137] width 9 height 9
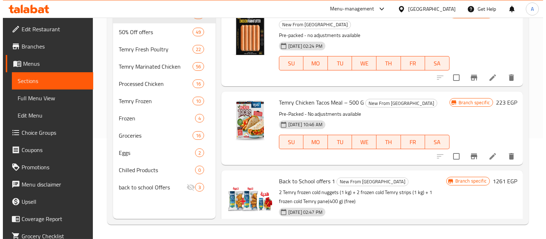
scroll to position [650, 0]
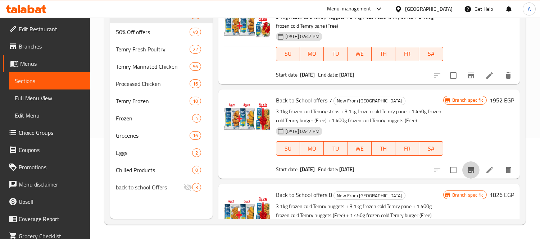
click at [468, 170] on icon "Branch-specific-item" at bounding box center [471, 170] width 6 height 6
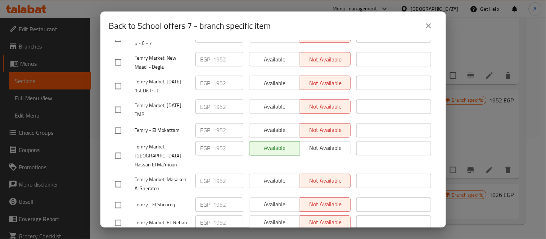
scroll to position [279, 0]
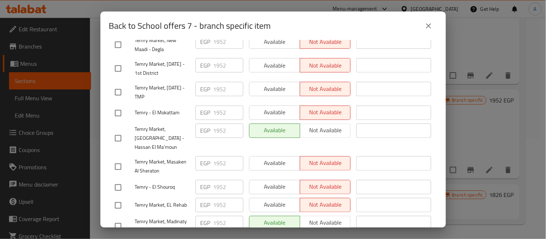
click at [154, 125] on span "Temry Market, [GEOGRAPHIC_DATA] - Hassan El Ma'moun" at bounding box center [162, 138] width 55 height 27
copy span "Temry Market, [GEOGRAPHIC_DATA] - Hassan El Ma'moun"
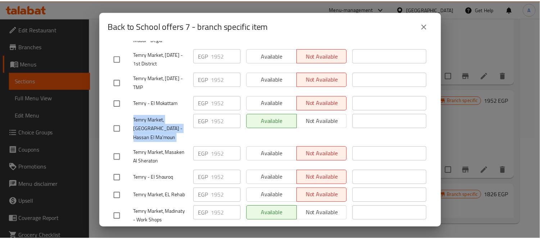
scroll to position [294, 0]
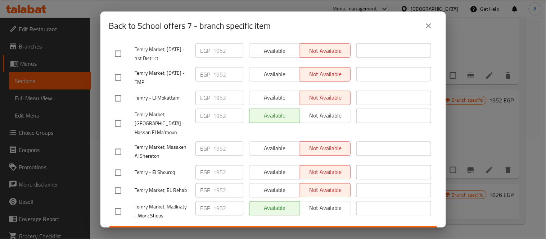
click at [472, 119] on div "Back to School offers 7 - branch specific item Back to School offers 7 3 1kg fr…" at bounding box center [273, 119] width 546 height 239
click at [428, 28] on icon "close" at bounding box center [428, 26] width 9 height 9
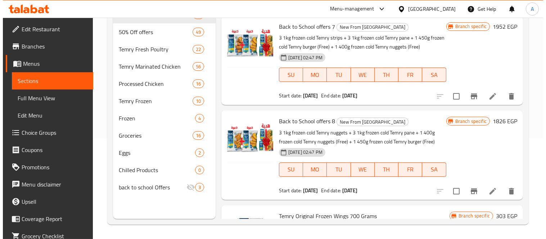
scroll to position [729, 0]
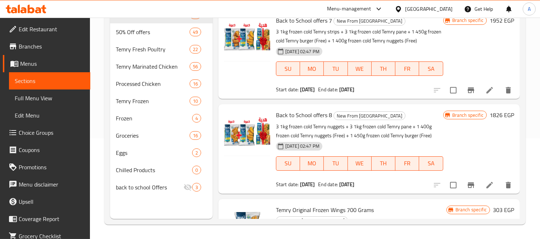
click at [468, 186] on icon "Branch-specific-item" at bounding box center [471, 185] width 6 height 6
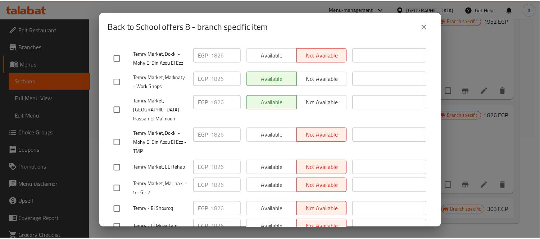
scroll to position [160, 0]
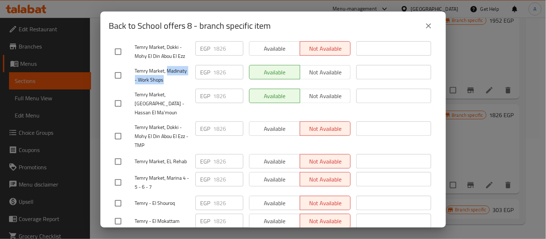
drag, startPoint x: 167, startPoint y: 66, endPoint x: 168, endPoint y: 74, distance: 8.3
click at [168, 74] on span "Temry Market, Madinaty - Work Shops" at bounding box center [162, 76] width 55 height 18
copy span "Madinaty - Work Shops"
click at [426, 22] on icon "close" at bounding box center [428, 26] width 9 height 9
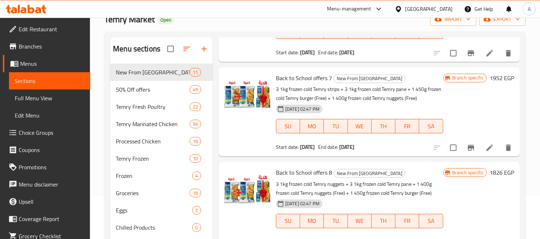
scroll to position [20, 0]
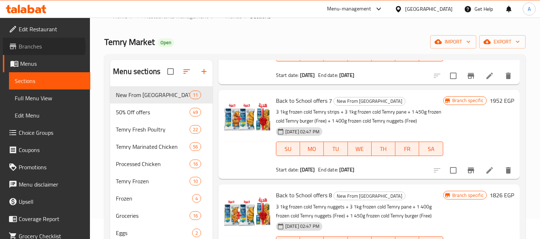
click at [41, 47] on span "Branches" at bounding box center [52, 46] width 66 height 9
